Goal: Navigation & Orientation: Find specific page/section

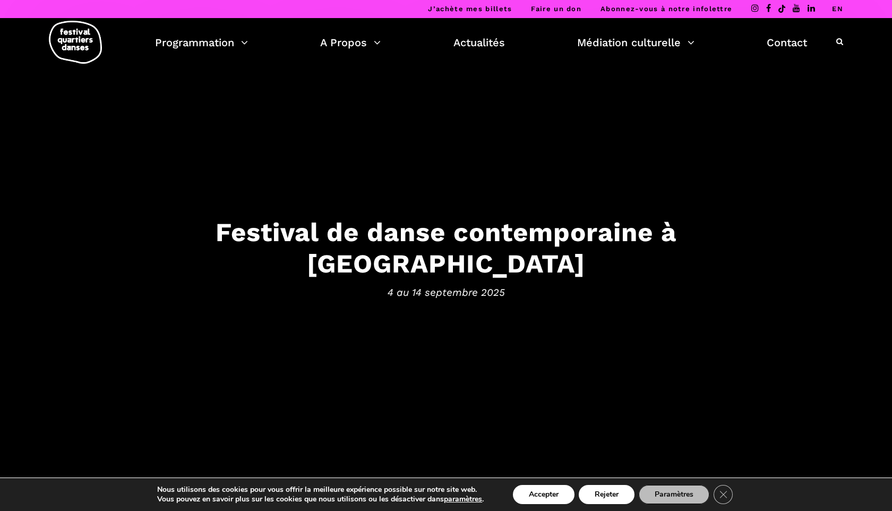
scroll to position [1, 0]
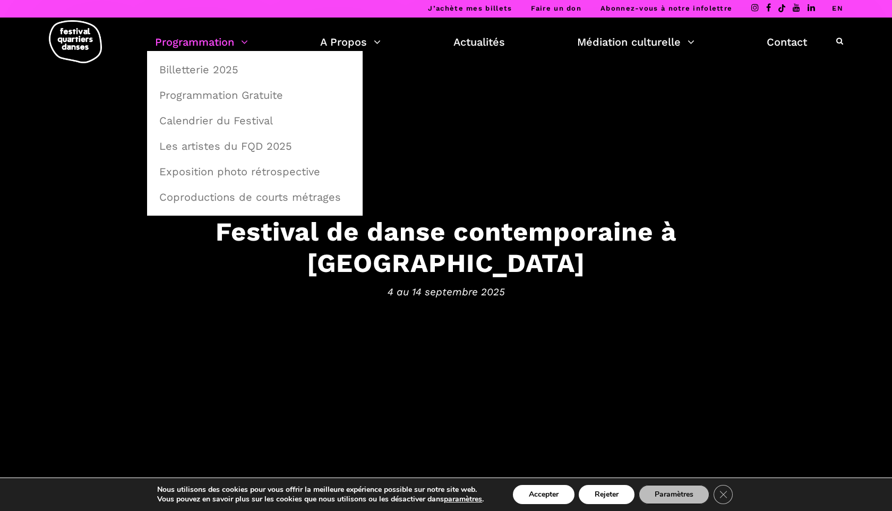
click at [245, 44] on link "Programmation" at bounding box center [201, 42] width 93 height 18
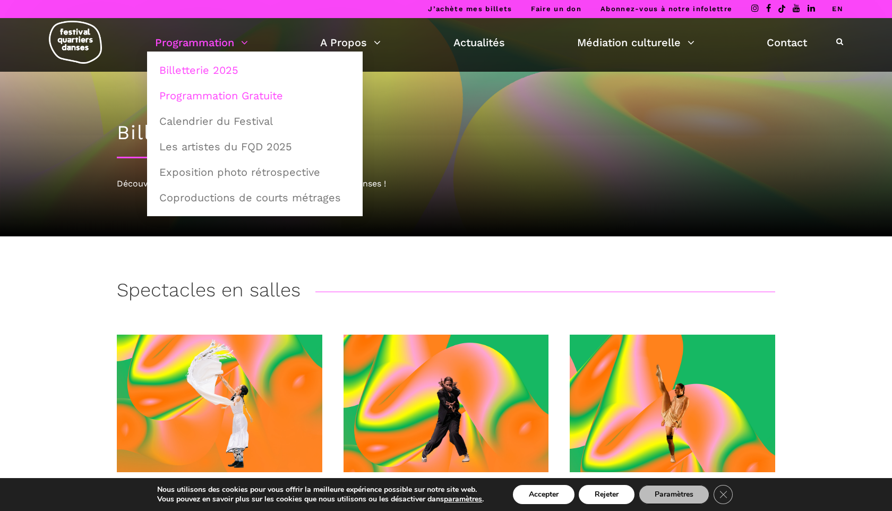
click at [231, 96] on link "Programmation Gratuite" at bounding box center [255, 95] width 204 height 24
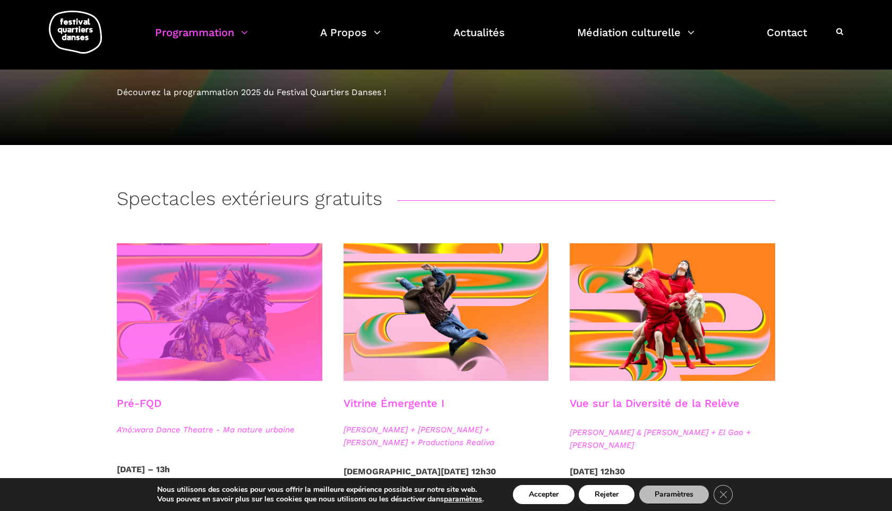
scroll to position [83, 0]
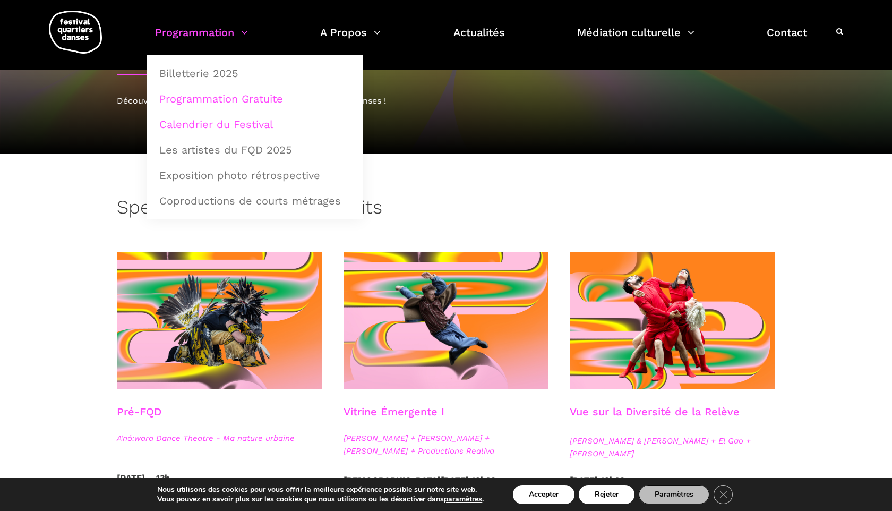
click at [213, 126] on link "Calendrier du Festival" at bounding box center [255, 124] width 204 height 24
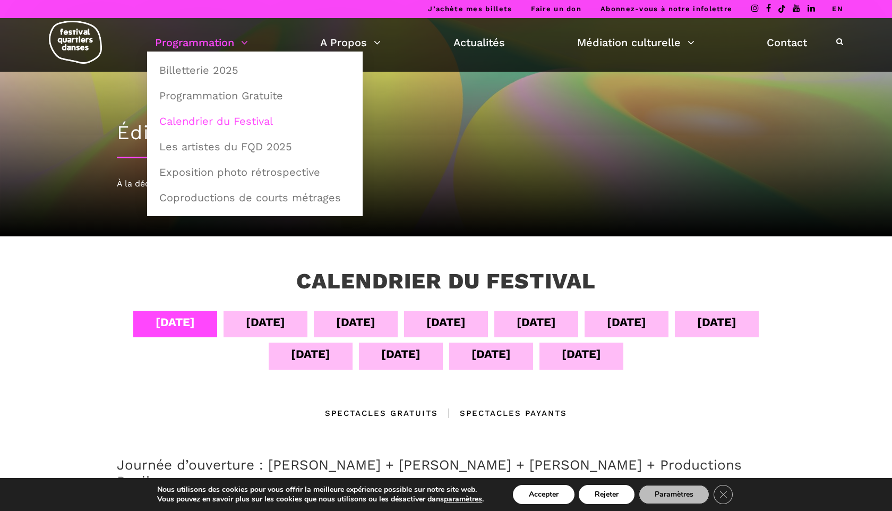
click at [201, 122] on link "Calendrier du Festival" at bounding box center [255, 121] width 204 height 24
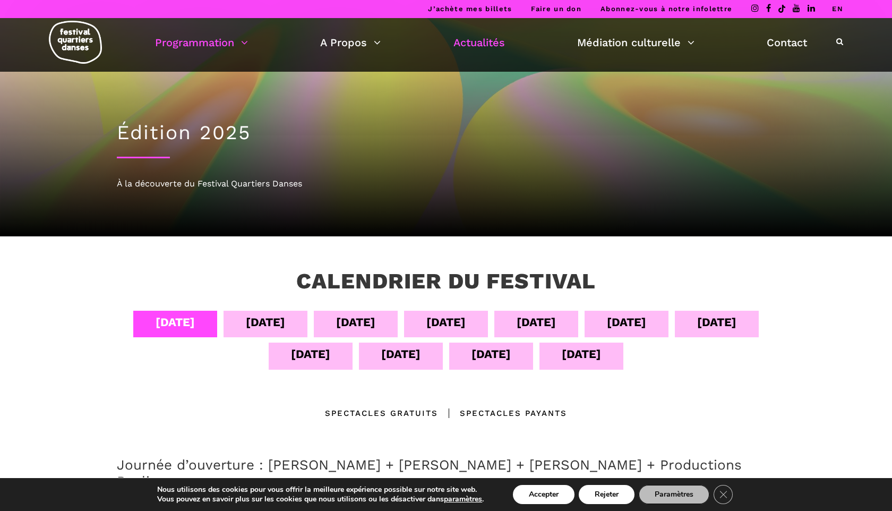
click at [461, 41] on link "Actualités" at bounding box center [480, 42] width 52 height 18
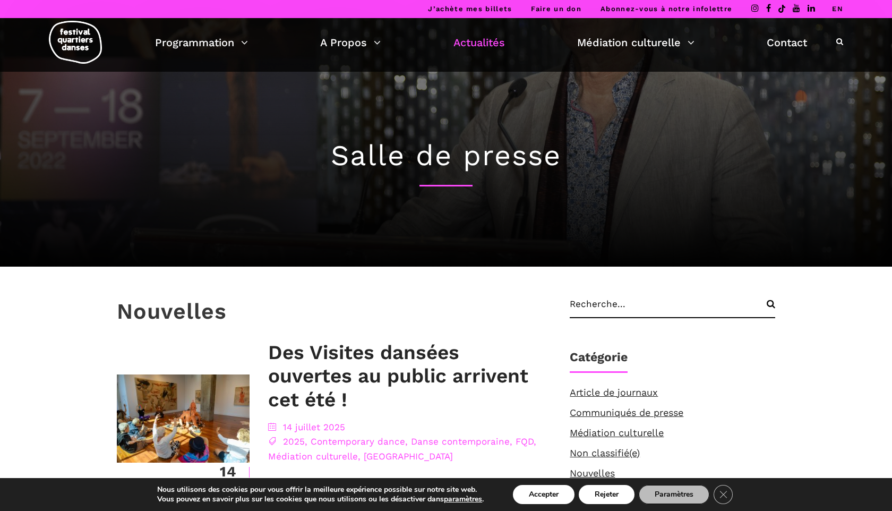
click at [69, 37] on img at bounding box center [75, 42] width 53 height 43
